Goal: Transaction & Acquisition: Purchase product/service

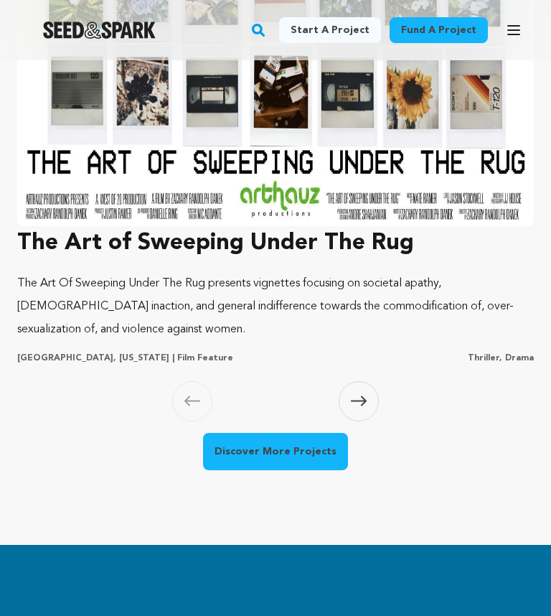
scroll to position [1554, 0]
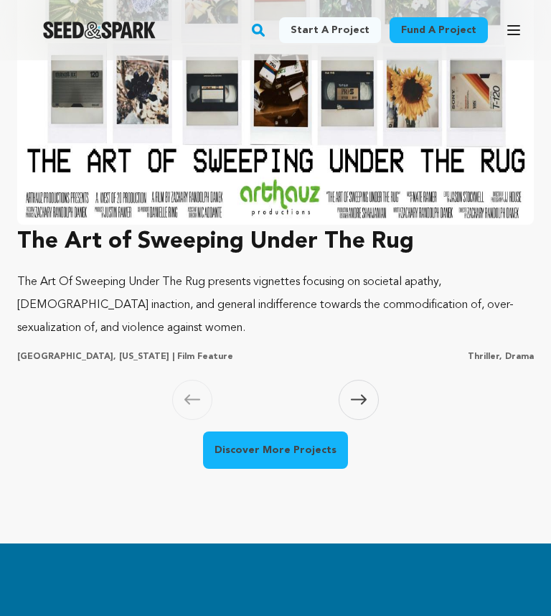
click at [105, 188] on img at bounding box center [275, 32] width 517 height 388
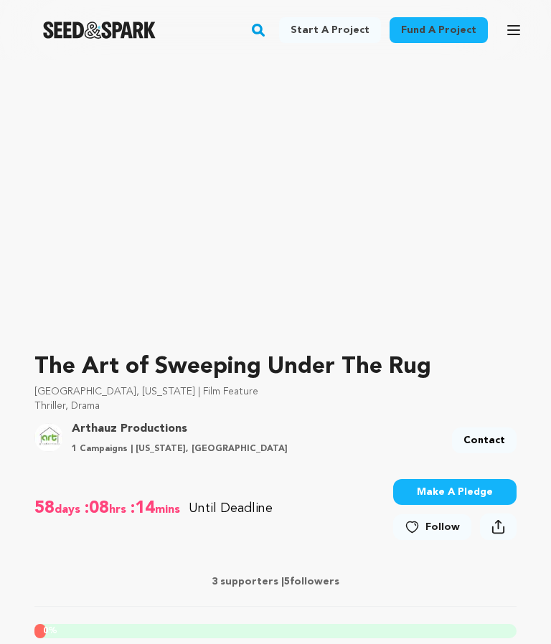
scroll to position [322, 0]
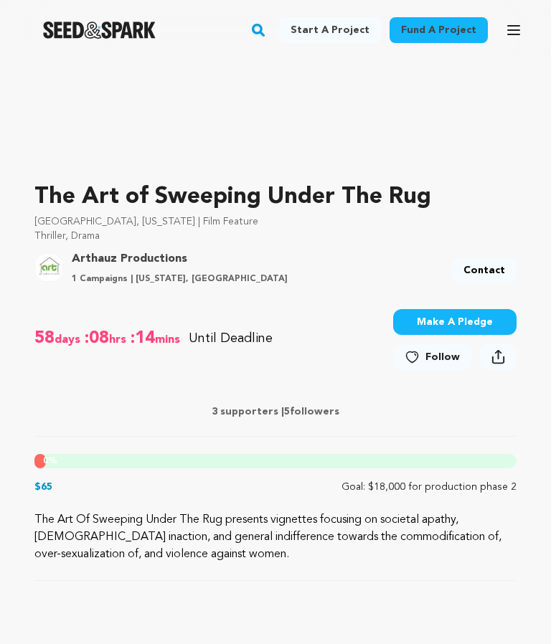
click at [425, 357] on link "Follow" at bounding box center [432, 357] width 78 height 26
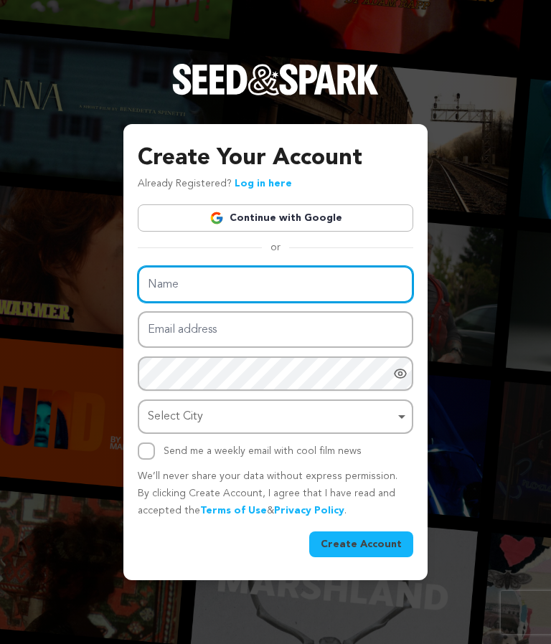
click at [331, 303] on input "Name" at bounding box center [276, 284] width 276 height 37
type input "Zack Danek"
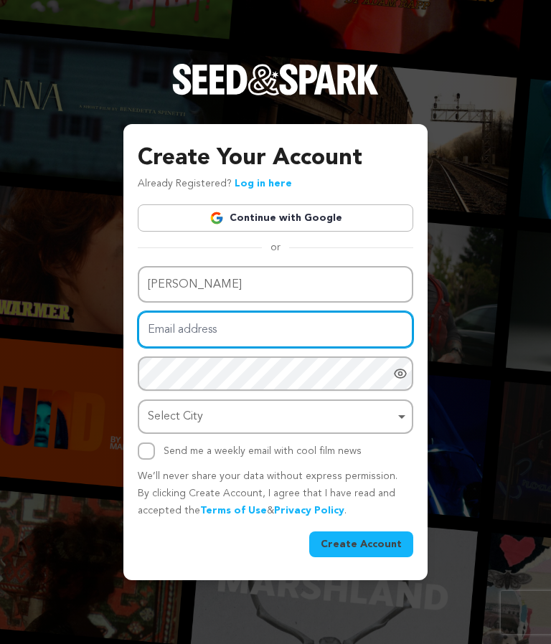
type input "zackdanek@gmail.com"
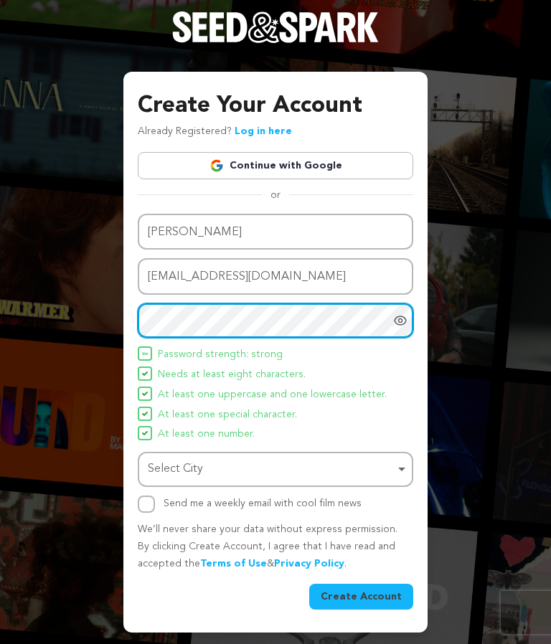
click at [176, 480] on div "Select City Remove item" at bounding box center [271, 469] width 247 height 21
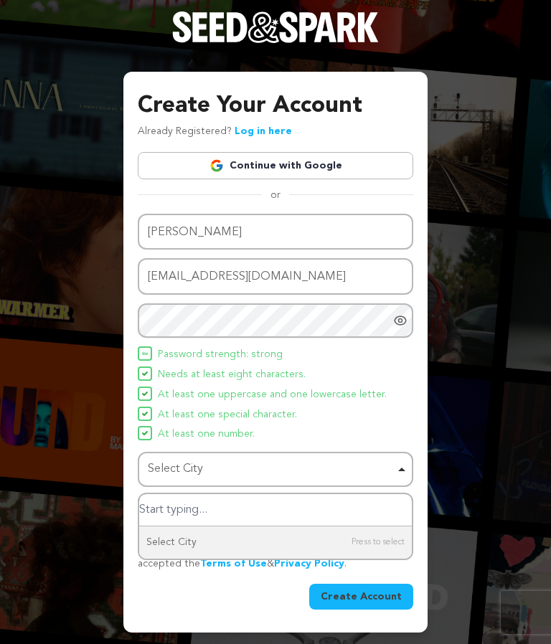
click at [166, 527] on input "Select City" at bounding box center [275, 510] width 273 height 32
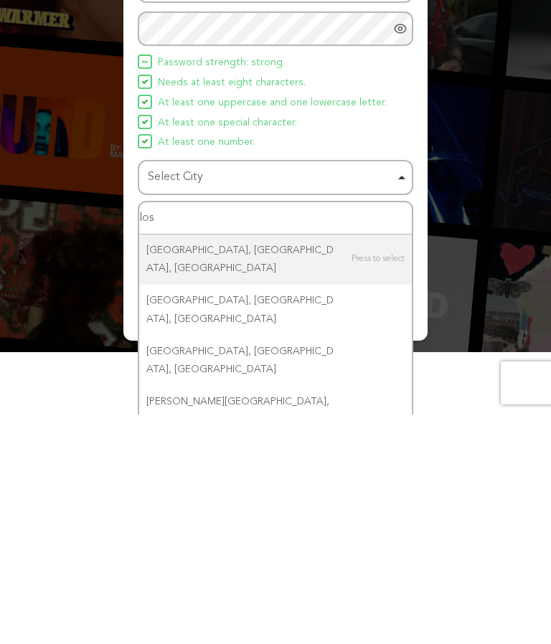
type input "los"
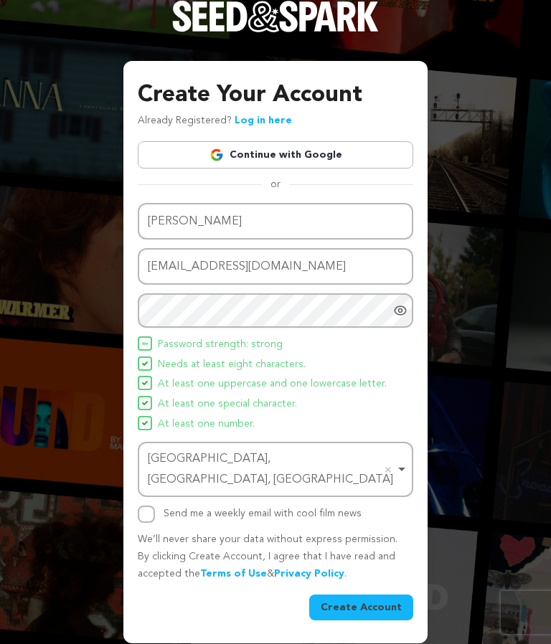
click at [385, 595] on button "Create Account" at bounding box center [361, 608] width 104 height 26
click at [390, 595] on button "Create Account" at bounding box center [361, 608] width 104 height 26
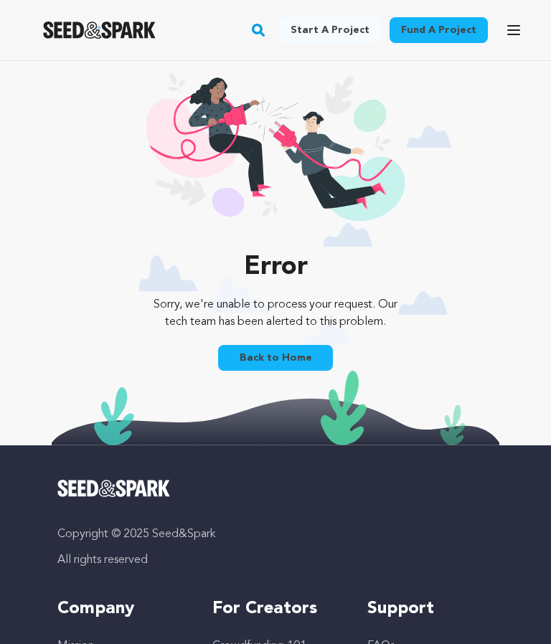
click at [297, 362] on link "Back to Home" at bounding box center [275, 358] width 115 height 26
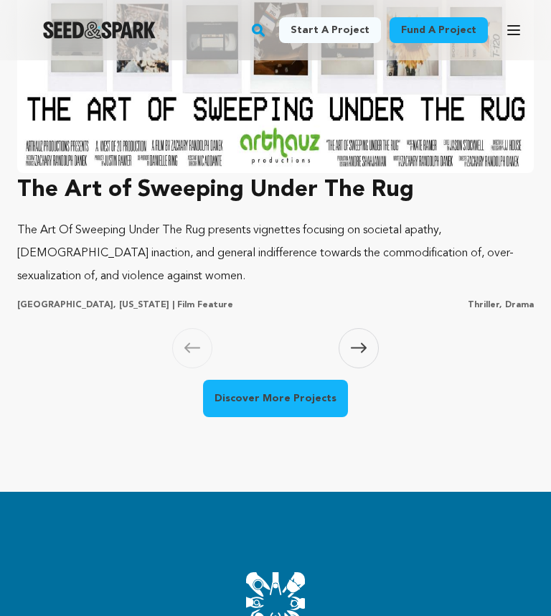
scroll to position [1606, 0]
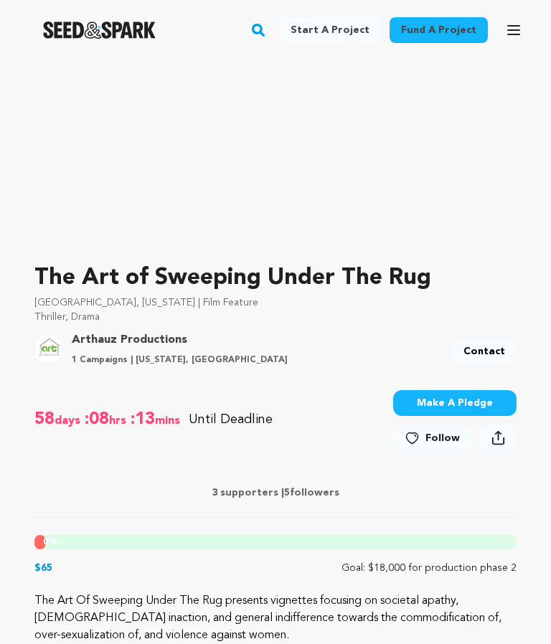
scroll to position [299, 0]
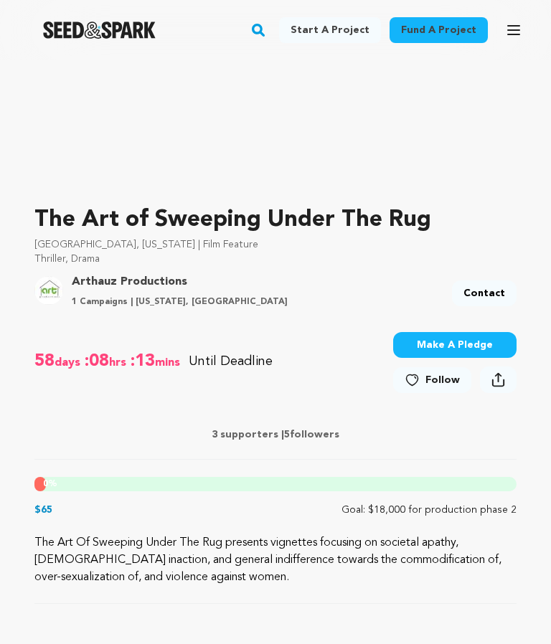
click at [440, 375] on span "Follow" at bounding box center [443, 380] width 34 height 14
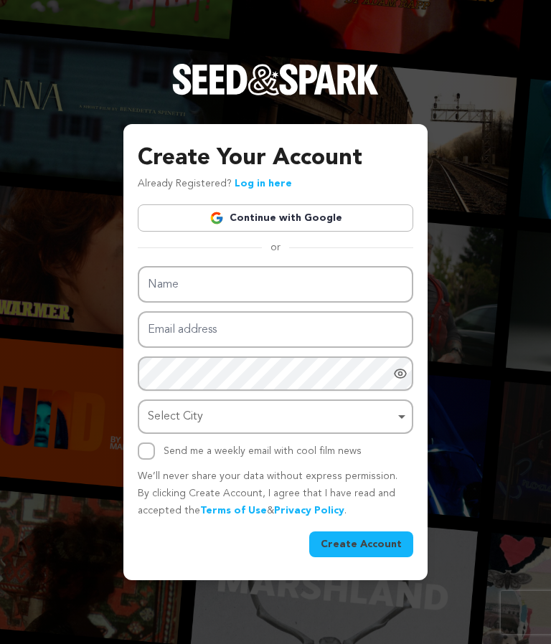
click at [256, 189] on link "Log in here" at bounding box center [263, 184] width 57 height 10
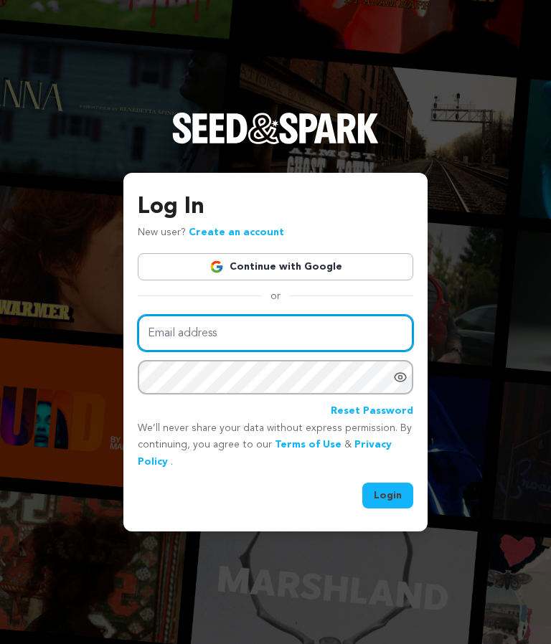
click at [358, 352] on input "Email address" at bounding box center [276, 333] width 276 height 37
type input "zackdanek@gmail.com"
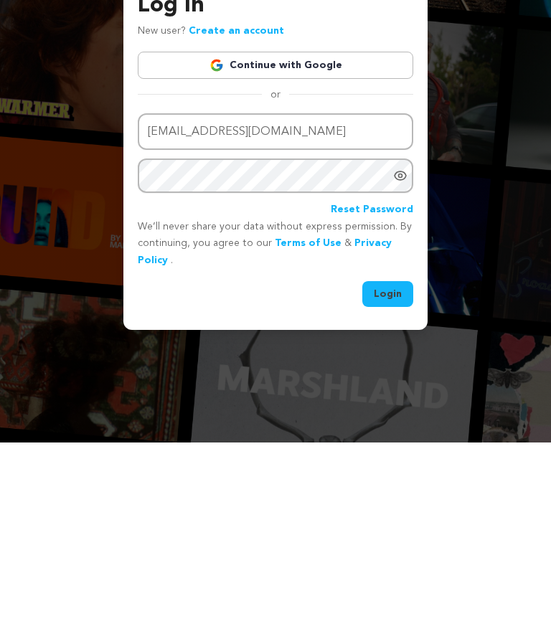
click at [395, 483] on button "Login" at bounding box center [387, 496] width 51 height 26
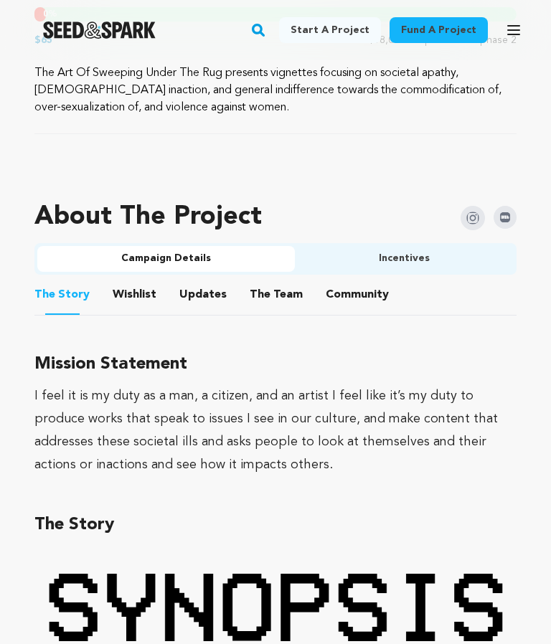
scroll to position [844, 0]
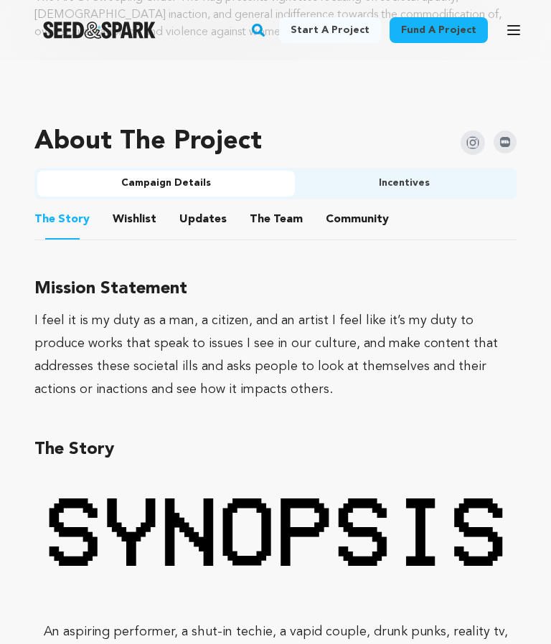
click at [442, 184] on button "Incentives" at bounding box center [404, 185] width 219 height 26
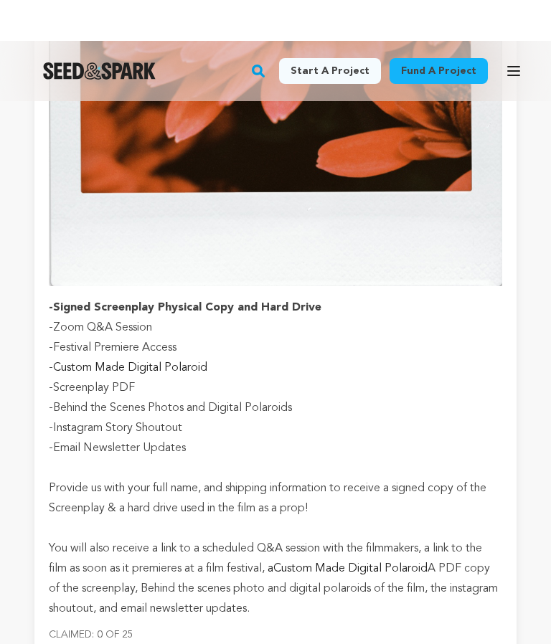
scroll to position [7080, 0]
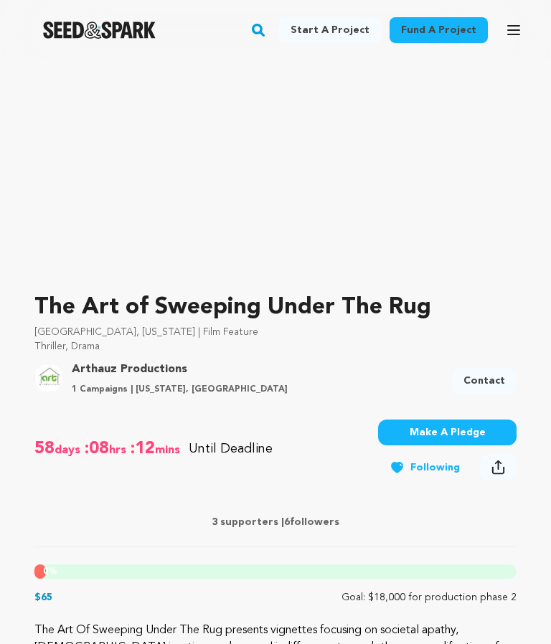
click at [448, 438] on button "Make A Pledge" at bounding box center [447, 434] width 139 height 26
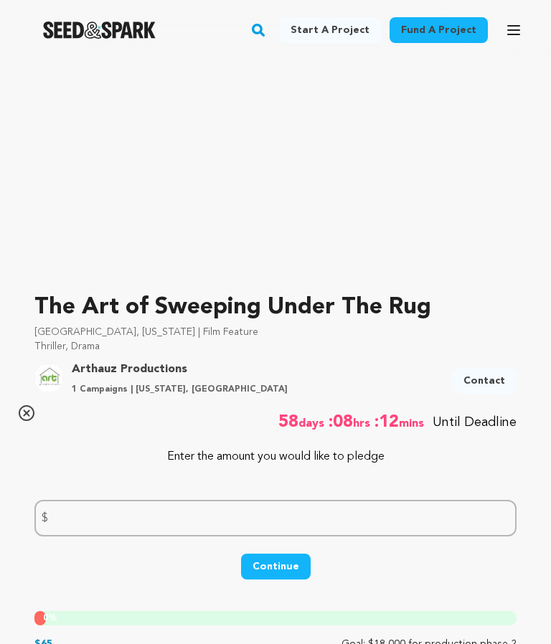
scroll to position [212, 0]
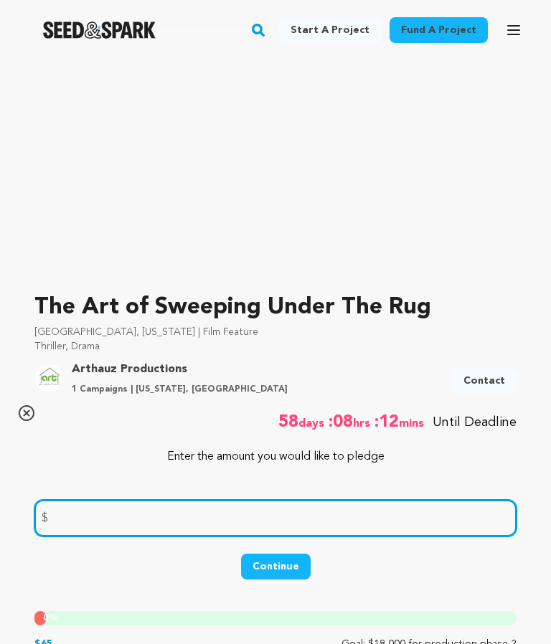
click at [433, 520] on input "number" at bounding box center [275, 518] width 482 height 37
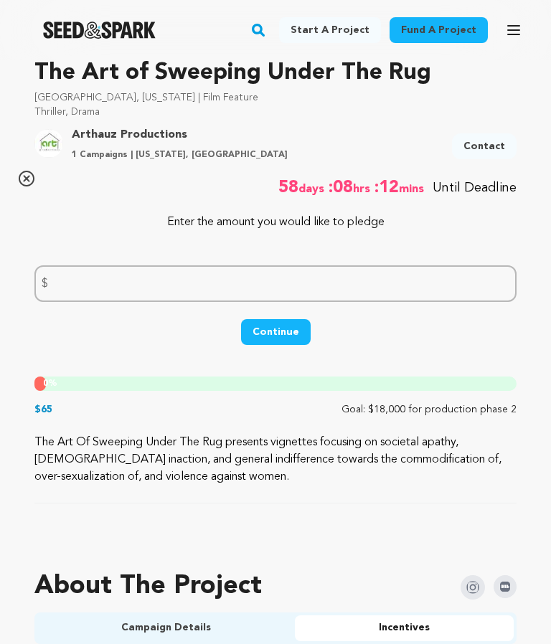
scroll to position [414, 0]
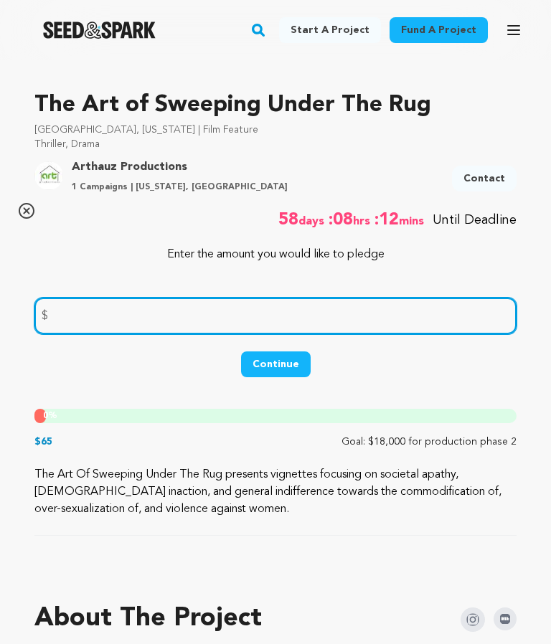
click at [385, 332] on input "number" at bounding box center [275, 316] width 482 height 37
type input "250"
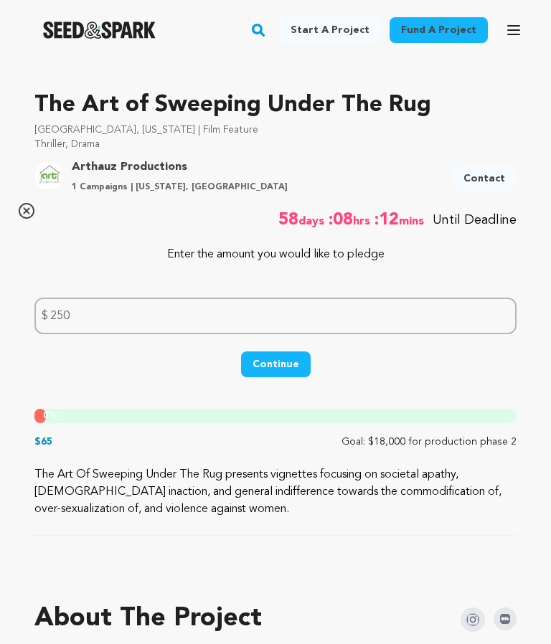
click at [295, 367] on button "Continue" at bounding box center [276, 365] width 70 height 26
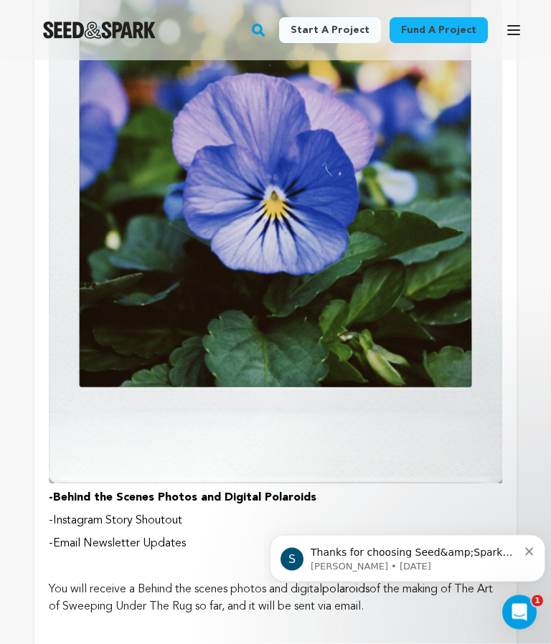
scroll to position [1989, 0]
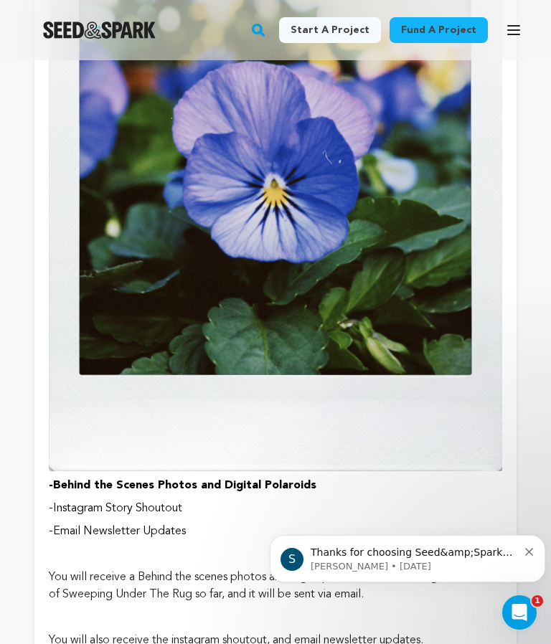
click at [535, 619] on div "Open Intercom Messenger" at bounding box center [519, 612] width 47 height 47
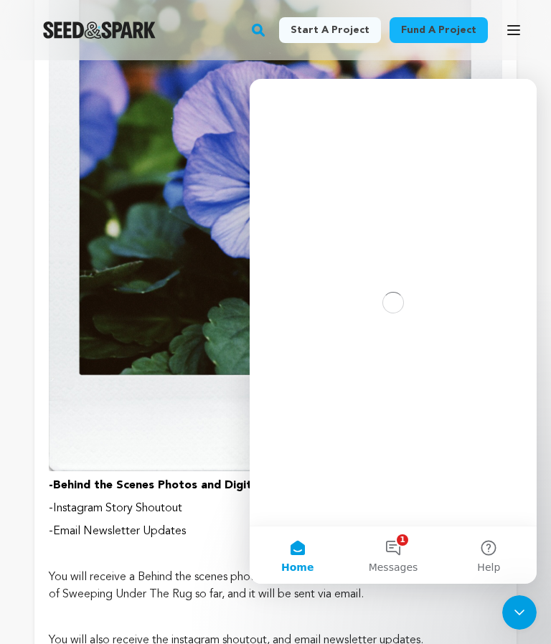
scroll to position [0, 0]
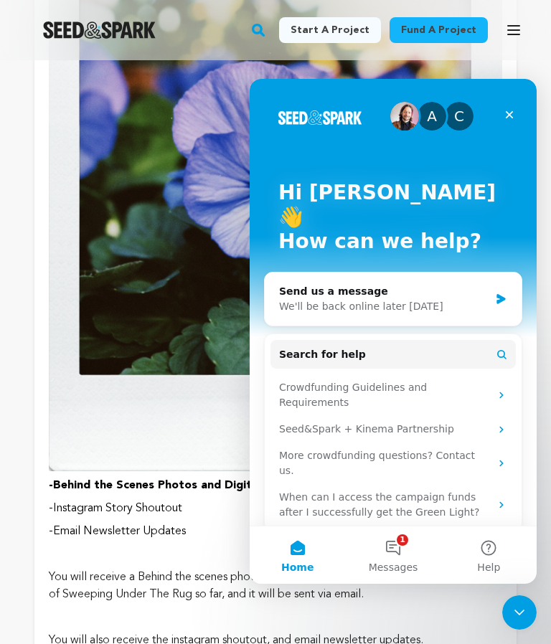
click at [406, 552] on button "1 Messages" at bounding box center [392, 555] width 95 height 57
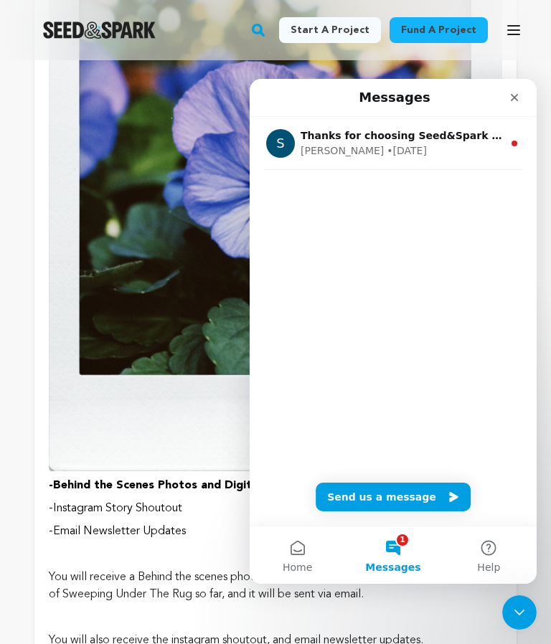
click at [478, 146] on div "Sasha • 202w ago" at bounding box center [402, 151] width 202 height 15
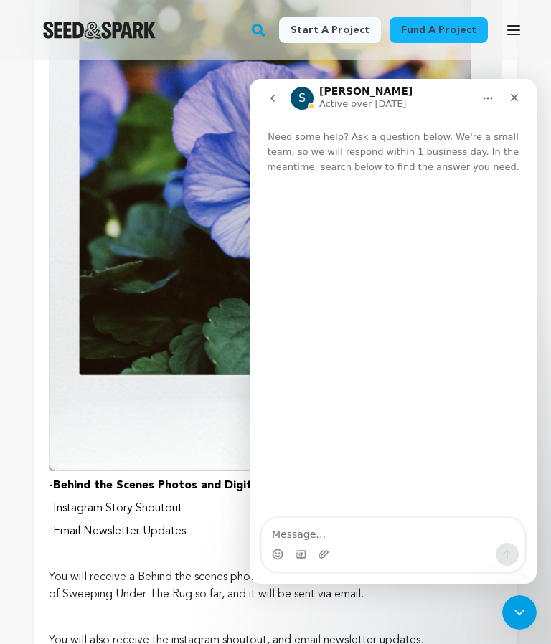
scroll to position [1877, 0]
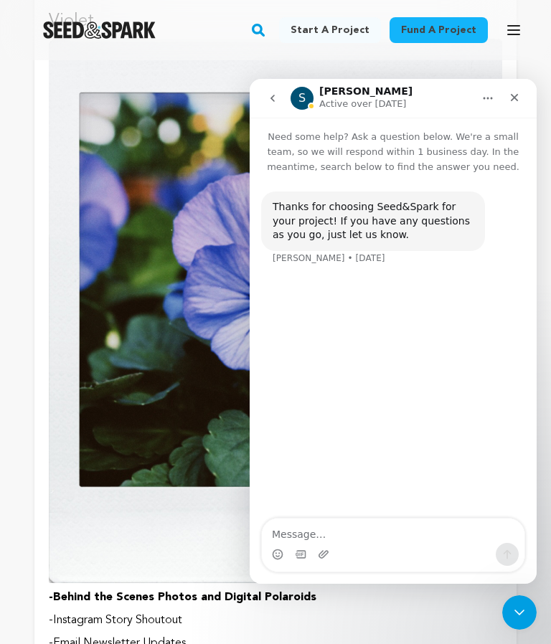
click at [517, 95] on icon "Close" at bounding box center [515, 98] width 8 height 8
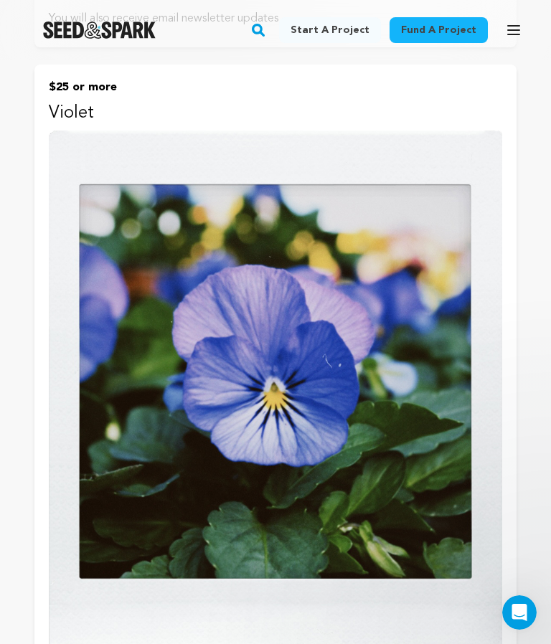
scroll to position [0, 0]
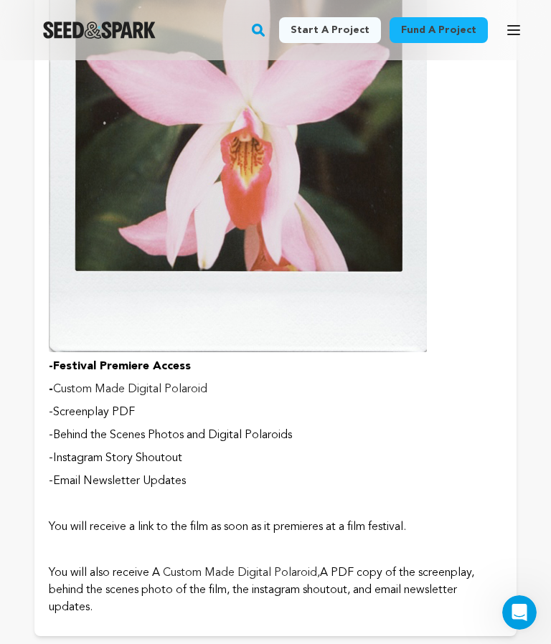
click at [433, 453] on p "-Instagram Story Shoutout" at bounding box center [276, 458] width 454 height 17
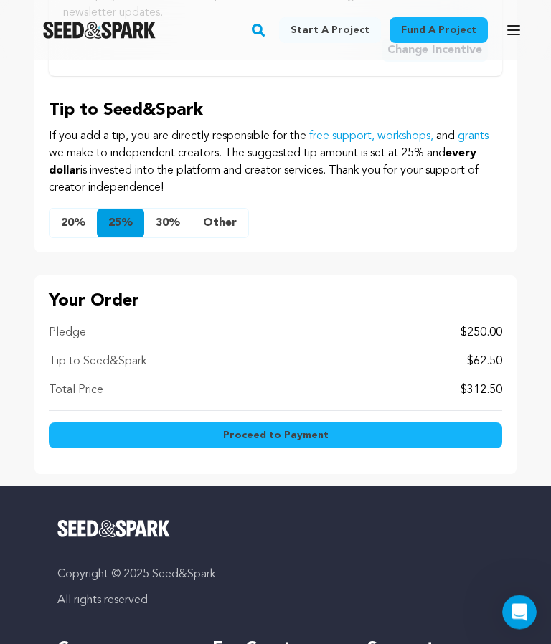
scroll to position [1402, 0]
click at [217, 222] on button "Other" at bounding box center [220, 223] width 57 height 29
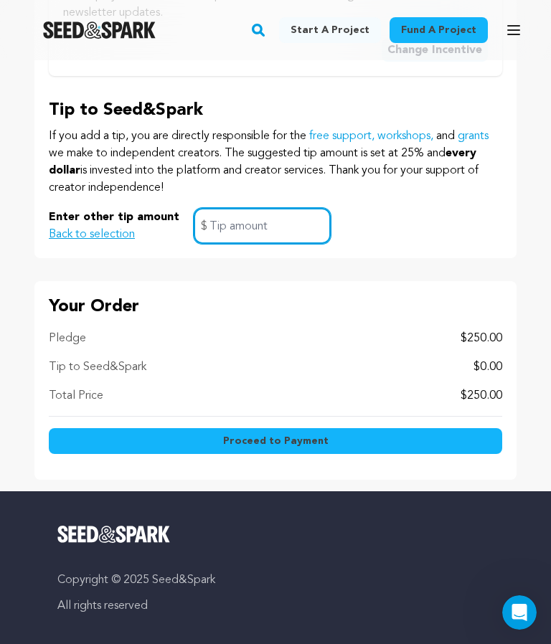
click at [225, 226] on input "text" at bounding box center [262, 226] width 137 height 37
type input "0"
click at [439, 436] on button "Proceed to Payment" at bounding box center [276, 441] width 454 height 26
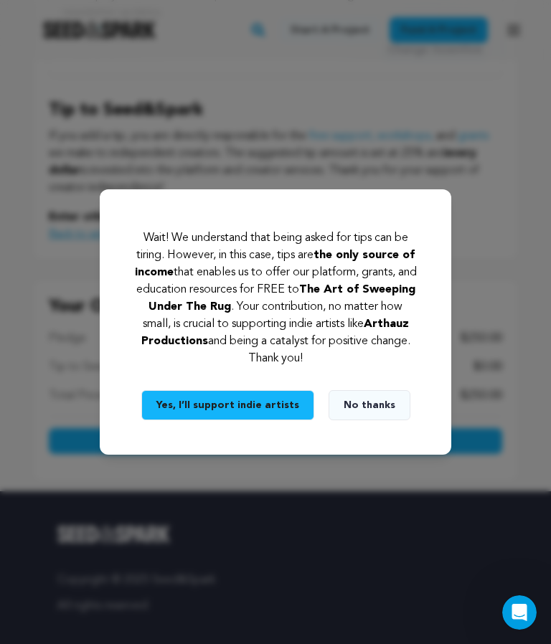
click at [375, 421] on button "No thanks" at bounding box center [370, 405] width 82 height 30
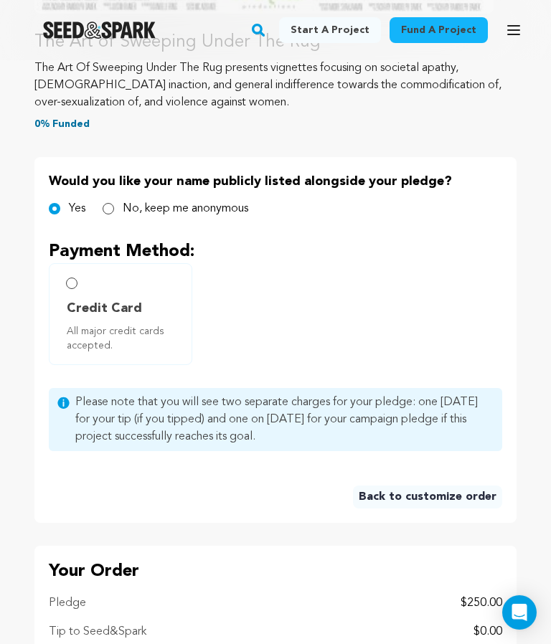
scroll to position [441, 0]
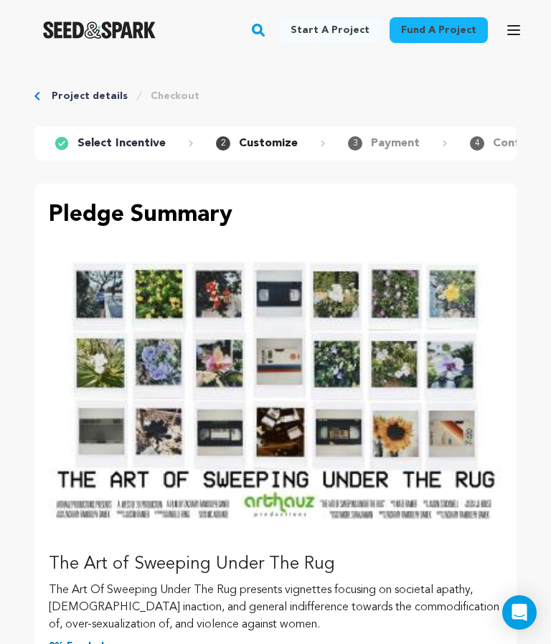
click at [83, 37] on img "Seed&Spark Homepage" at bounding box center [99, 30] width 113 height 17
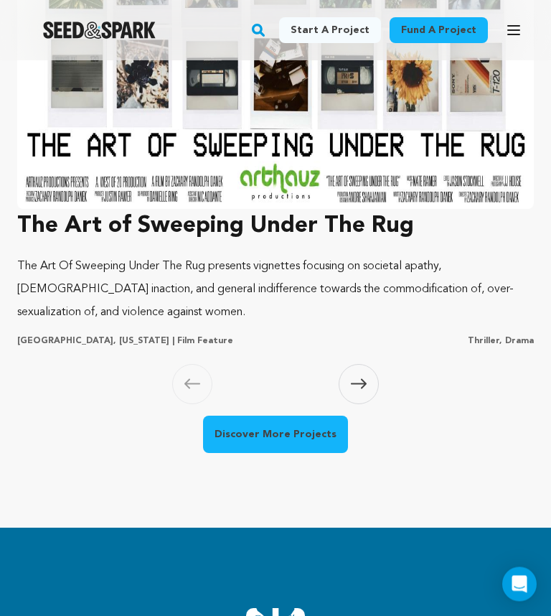
scroll to position [1580, 0]
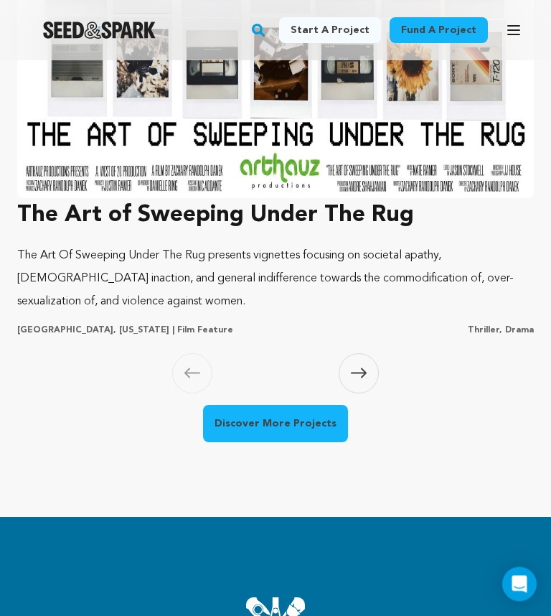
click at [92, 187] on img at bounding box center [275, 5] width 517 height 388
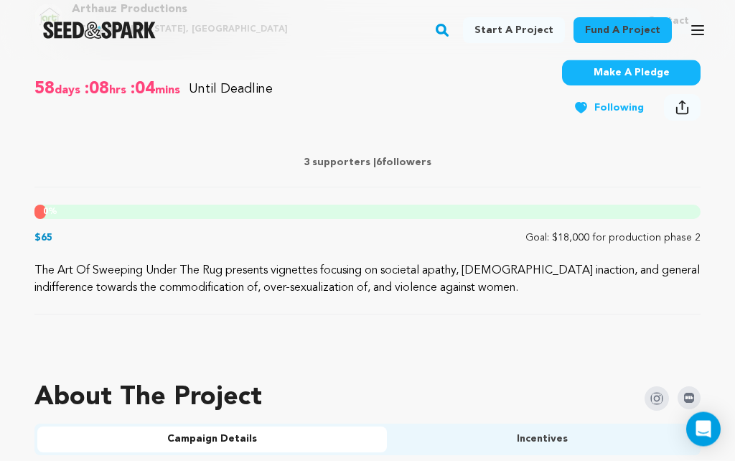
scroll to position [576, 0]
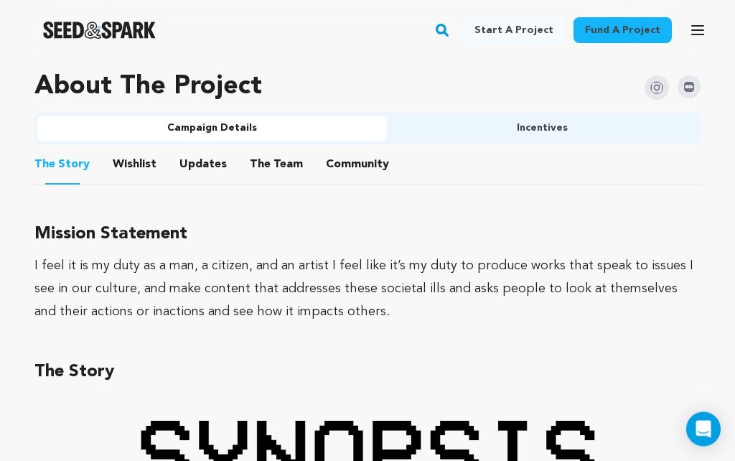
click at [132, 169] on button "Wishlist" at bounding box center [135, 168] width 34 height 34
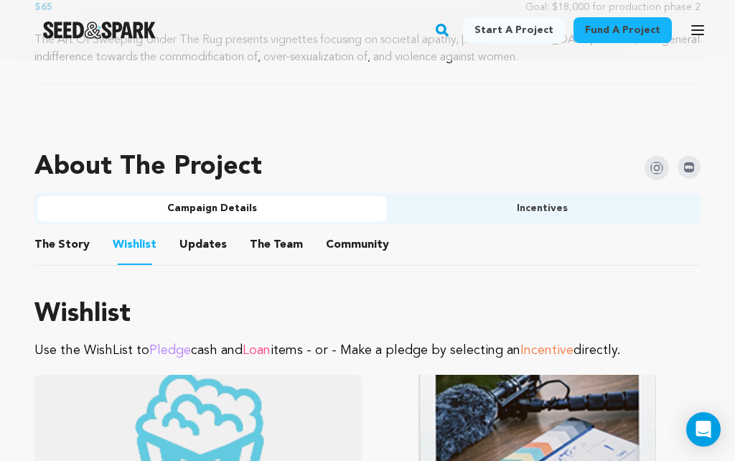
scroll to position [801, 0]
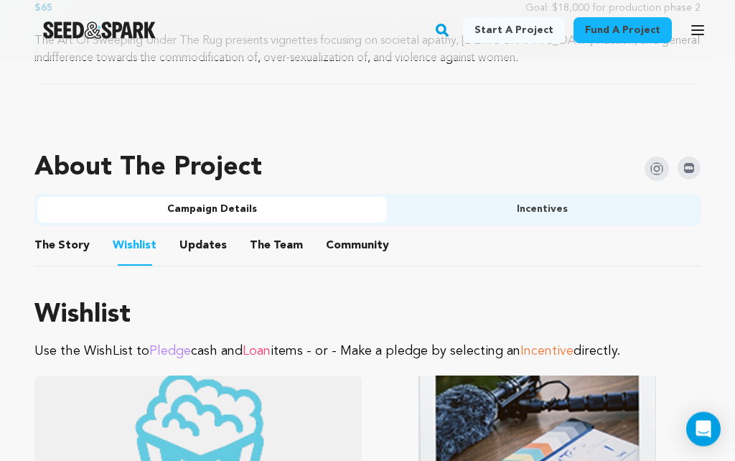
click at [206, 244] on button "Updates" at bounding box center [203, 249] width 34 height 34
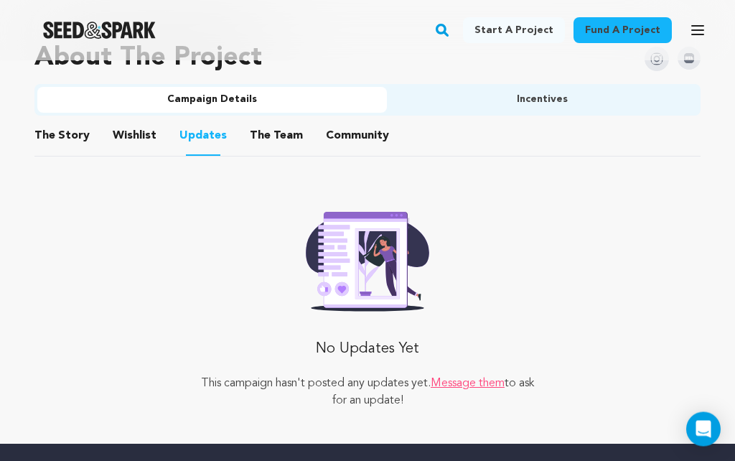
scroll to position [909, 0]
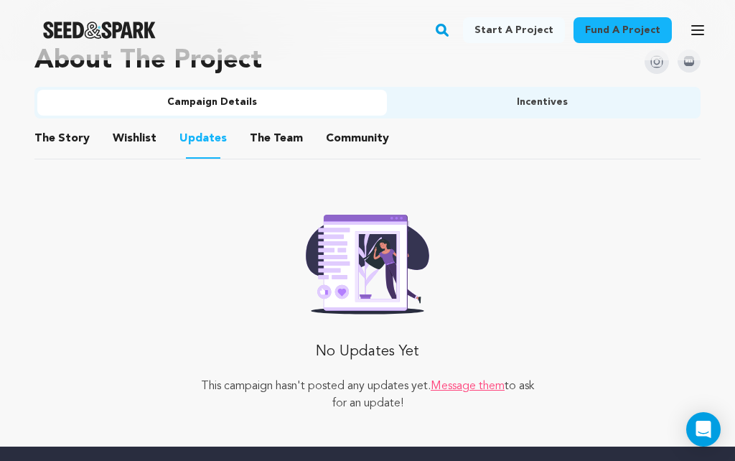
click at [265, 137] on button "The Team" at bounding box center [276, 141] width 34 height 34
